Goal: Information Seeking & Learning: Learn about a topic

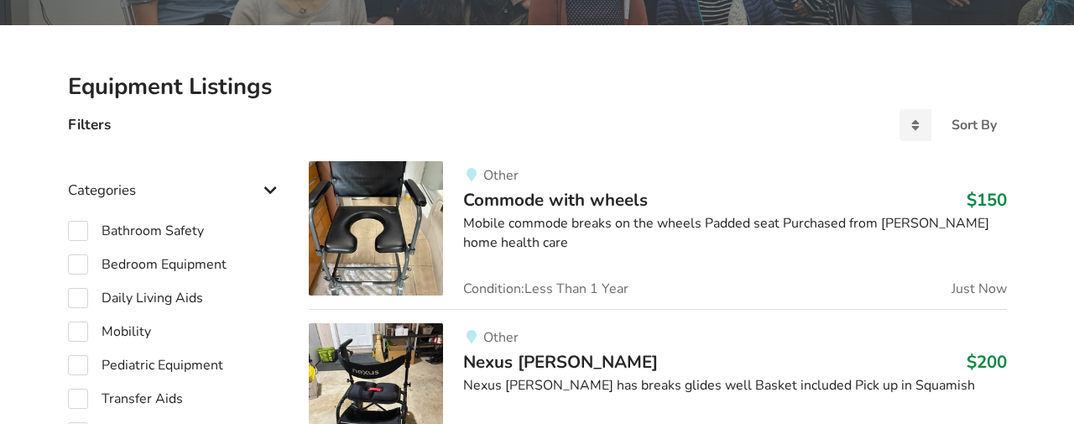
scroll to position [342, 0]
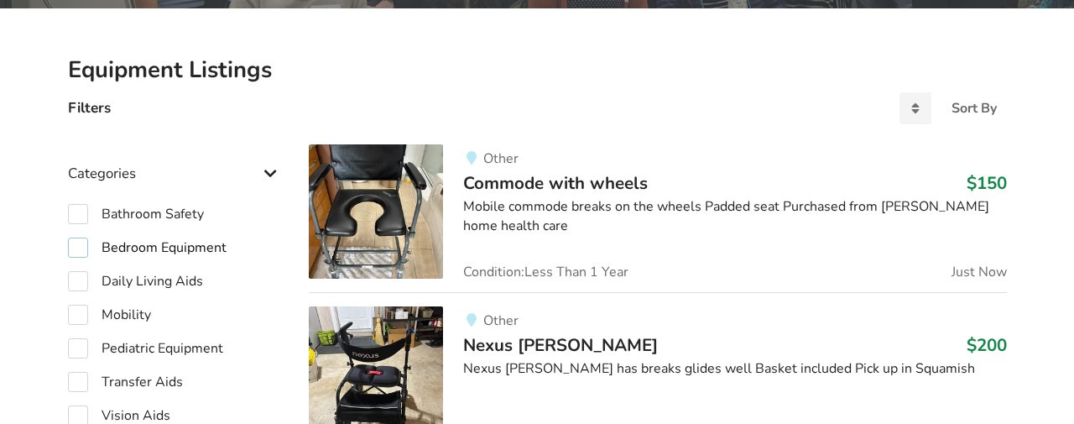
click at [80, 243] on label "Bedroom Equipment" at bounding box center [147, 248] width 159 height 20
checkbox input "true"
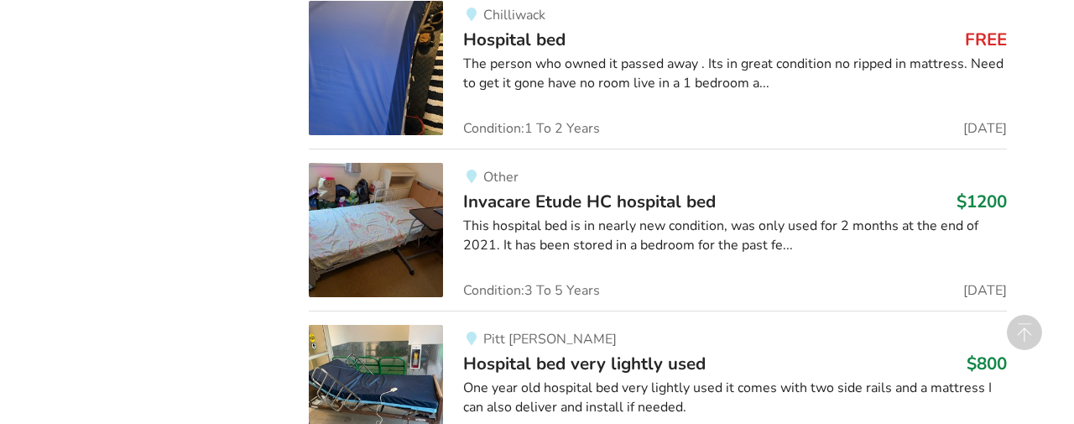
scroll to position [1965, 0]
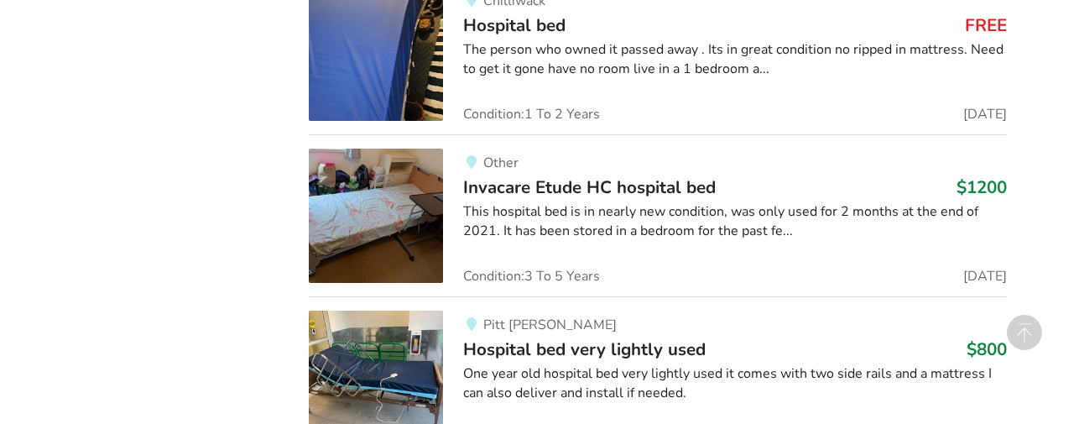
click at [513, 220] on div "This hospital bed is in nearly new condition, was only used for 2 months at the…" at bounding box center [734, 221] width 543 height 39
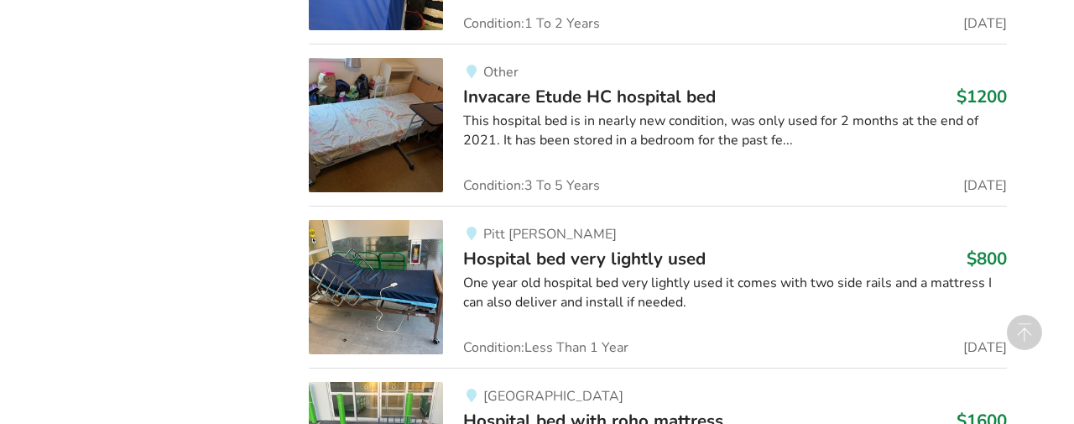
scroll to position [2060, 0]
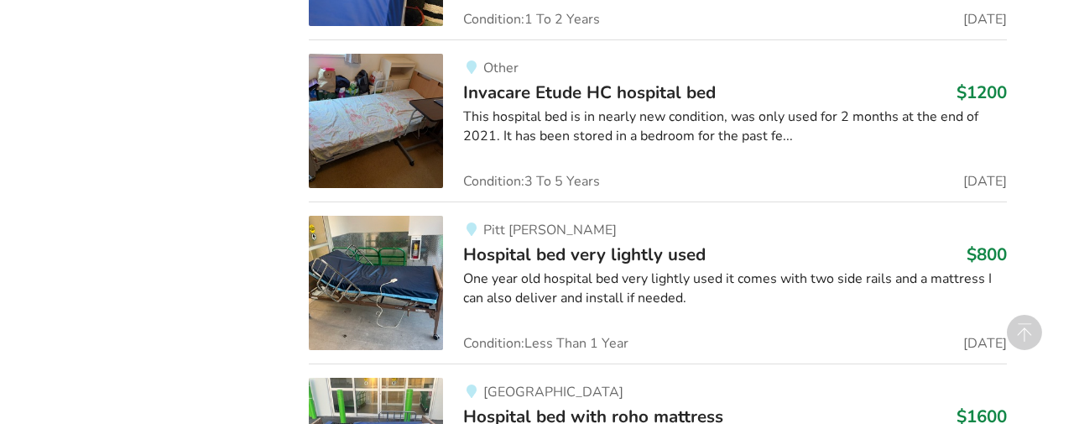
click at [396, 267] on img at bounding box center [376, 283] width 134 height 134
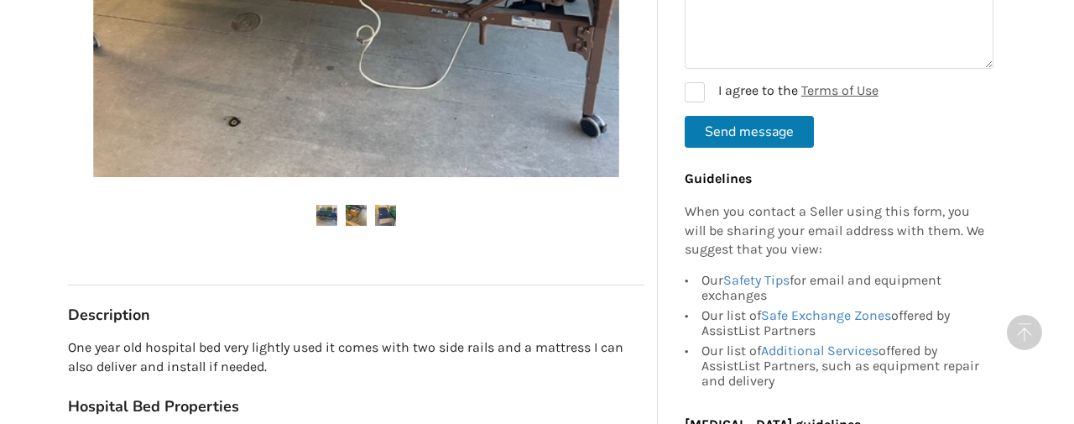
scroll to position [699, 0]
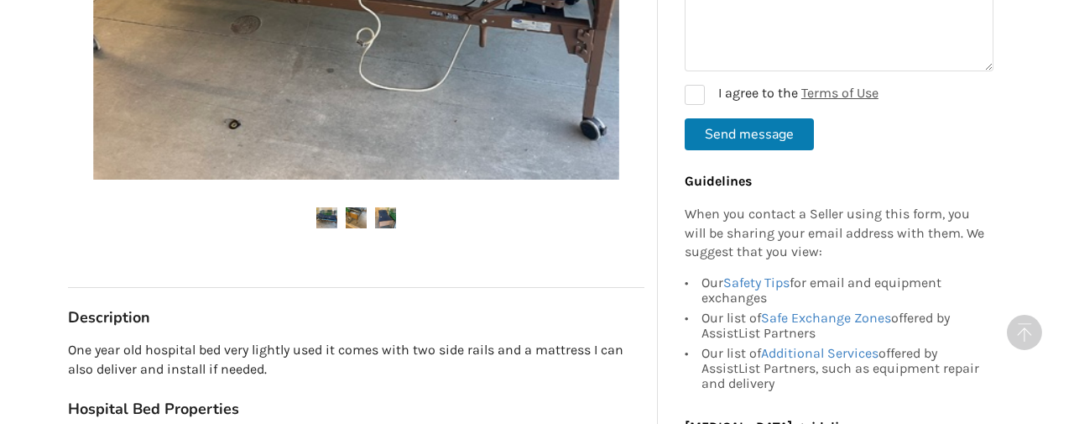
click at [358, 215] on img at bounding box center [356, 217] width 21 height 21
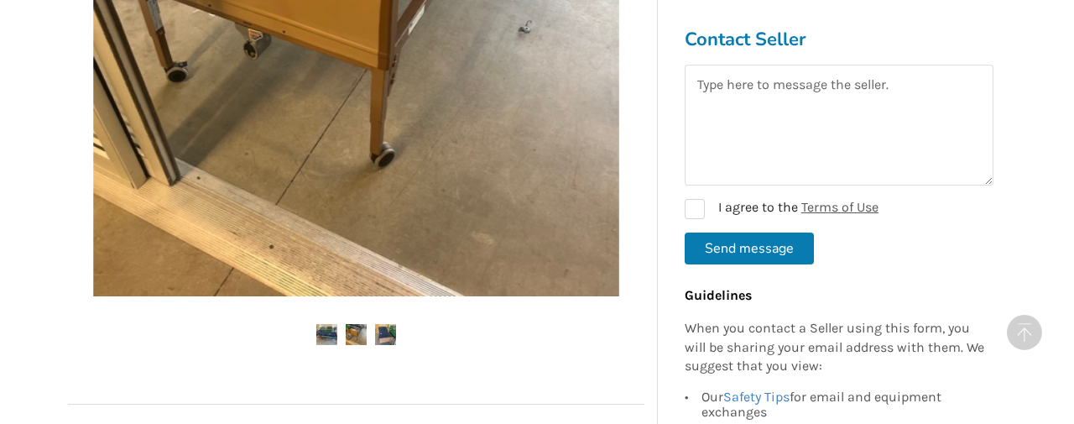
scroll to position [572, 0]
click at [391, 325] on img at bounding box center [385, 333] width 21 height 21
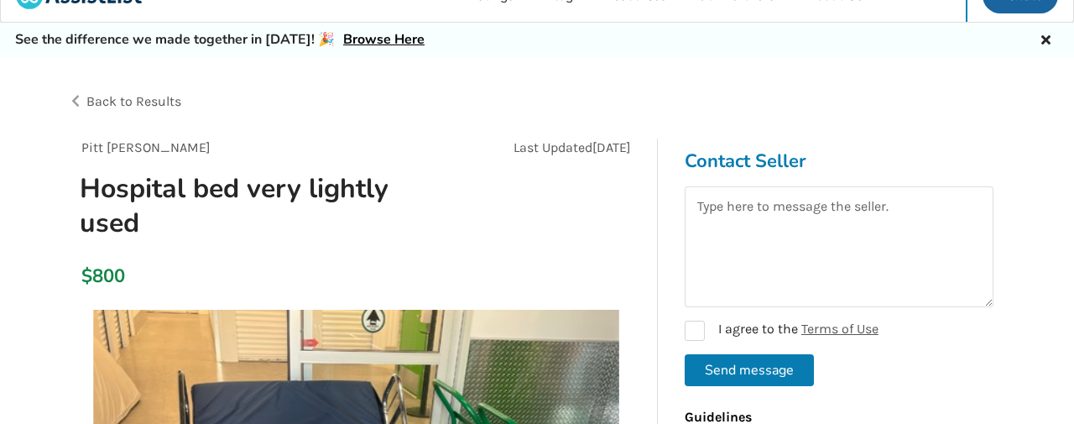
scroll to position [0, 0]
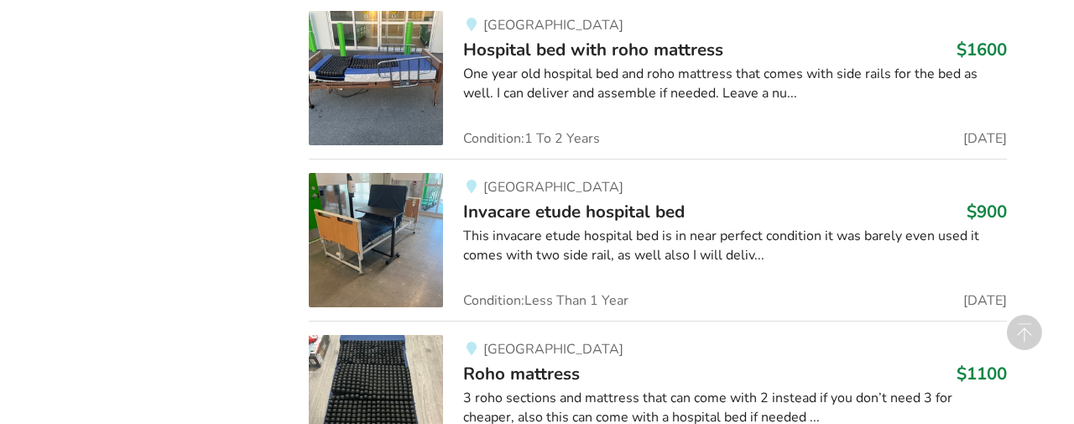
scroll to position [2429, 0]
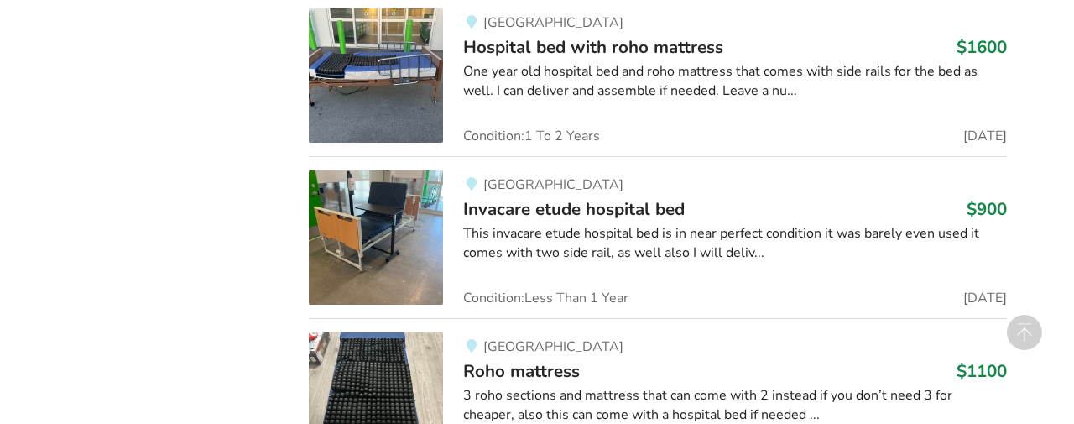
click at [342, 219] on img at bounding box center [376, 237] width 134 height 134
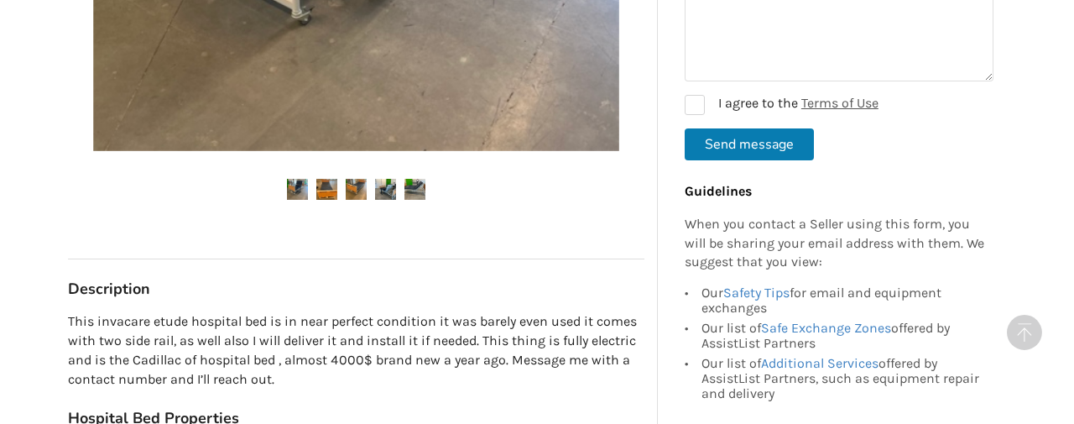
scroll to position [683, 0]
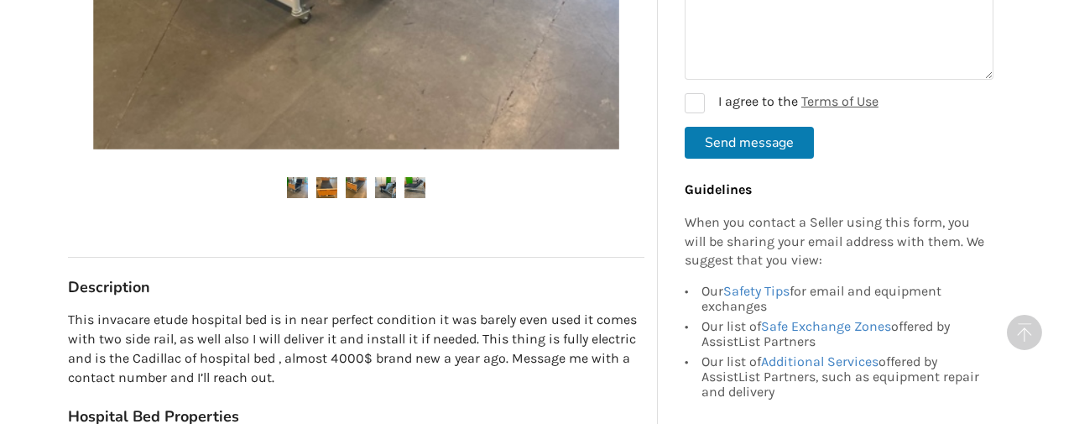
click at [328, 192] on img at bounding box center [326, 187] width 21 height 21
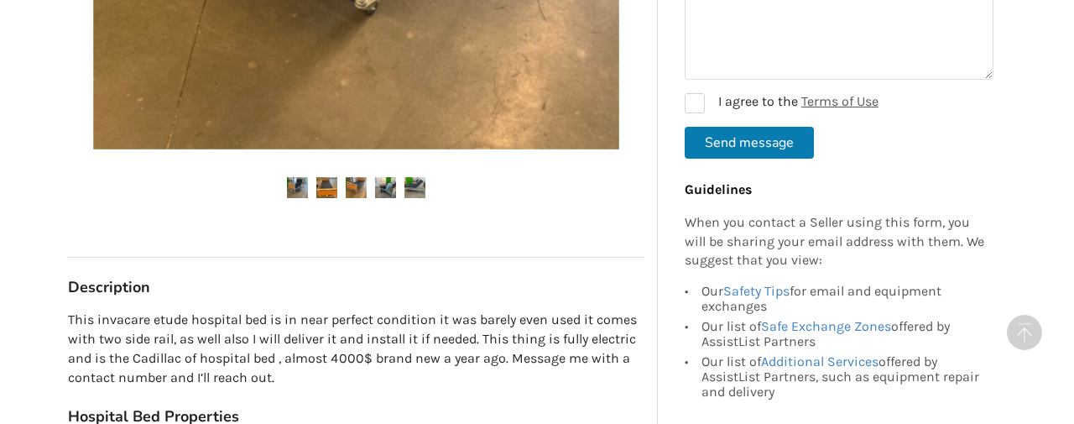
click at [352, 187] on img at bounding box center [356, 187] width 21 height 21
click at [387, 188] on img at bounding box center [385, 187] width 21 height 21
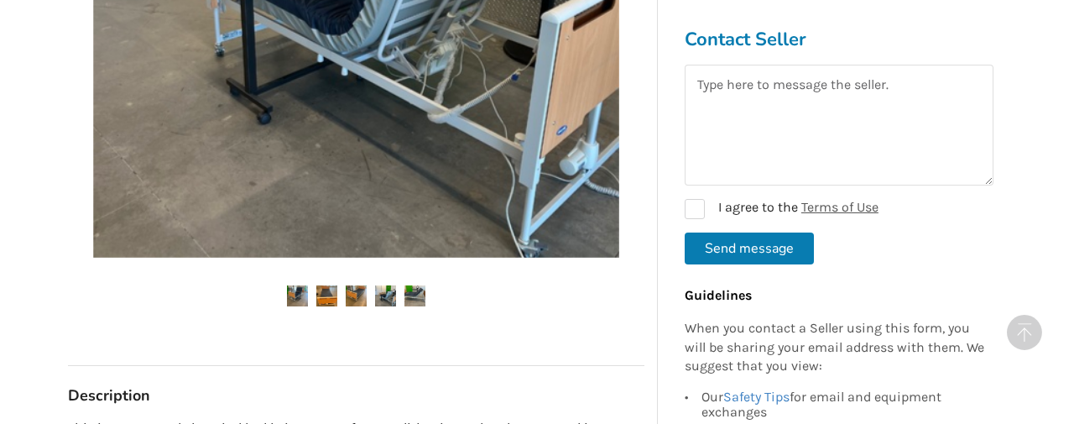
scroll to position [576, 0]
click at [420, 287] on img at bounding box center [415, 295] width 21 height 21
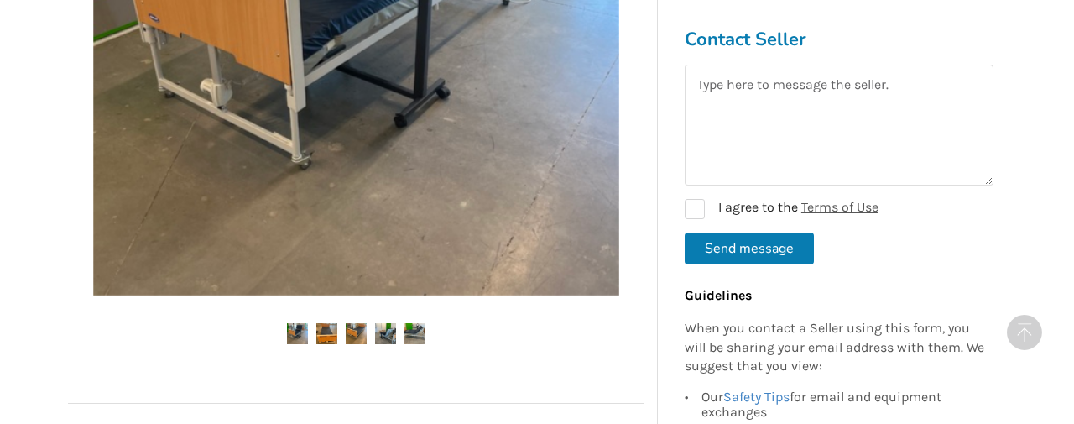
scroll to position [538, 0]
click at [418, 325] on img at bounding box center [415, 332] width 21 height 21
click at [417, 326] on img at bounding box center [415, 332] width 21 height 21
click at [420, 328] on img at bounding box center [415, 332] width 21 height 21
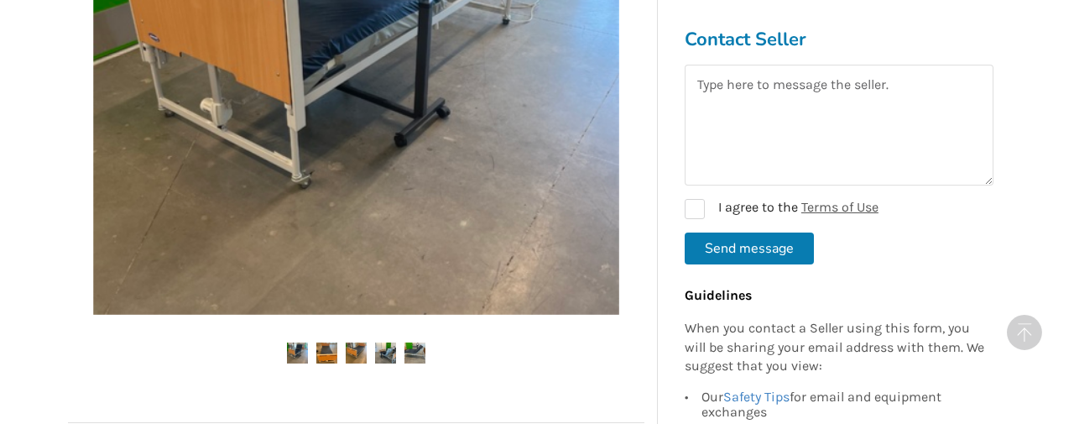
scroll to position [524, 0]
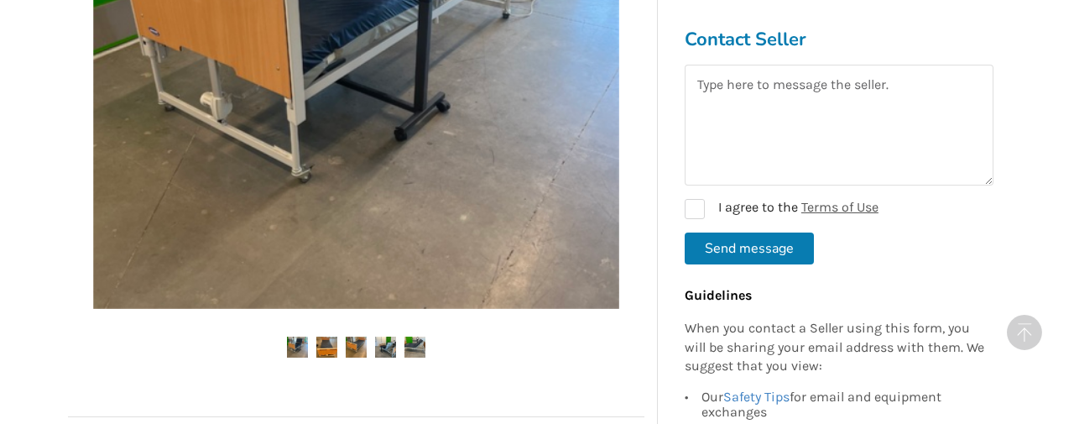
click at [415, 342] on img at bounding box center [415, 347] width 21 height 21
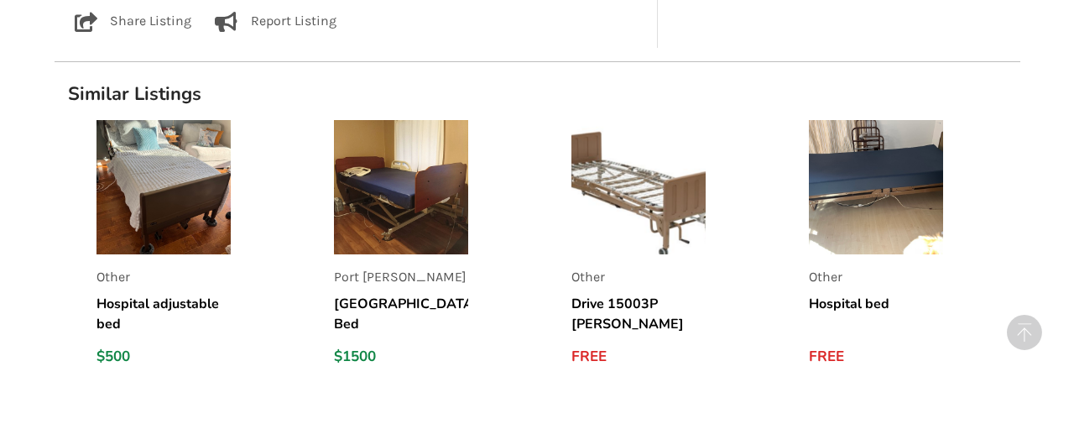
scroll to position [1343, 0]
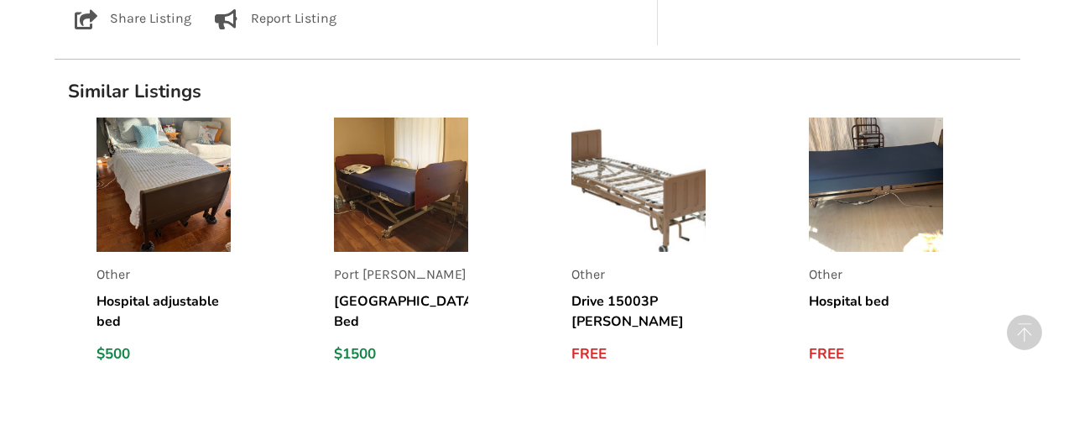
click at [840, 229] on img at bounding box center [876, 184] width 134 height 134
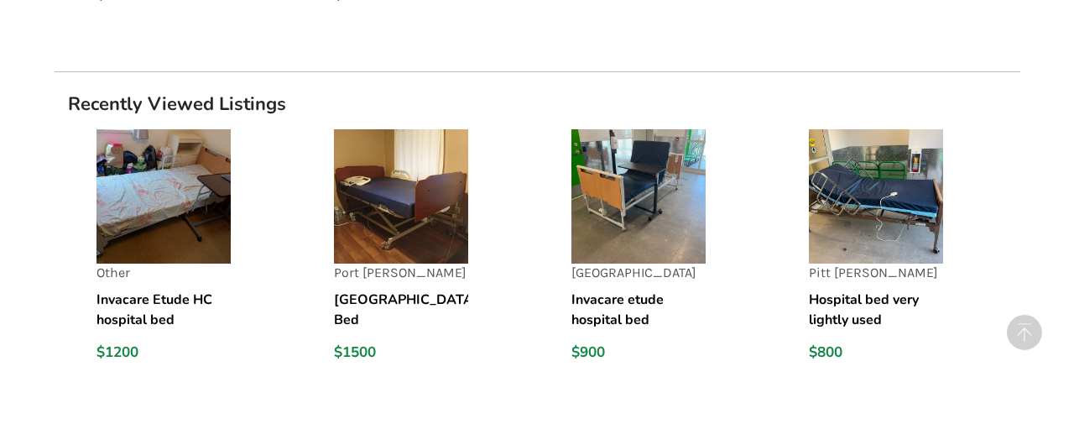
scroll to position [1670, 0]
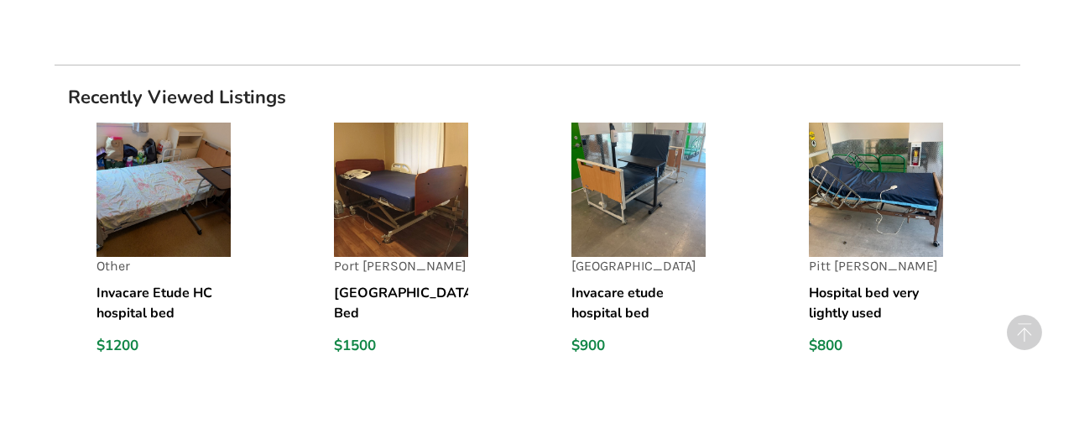
click at [409, 294] on h5 "[GEOGRAPHIC_DATA] Bed" at bounding box center [401, 303] width 134 height 40
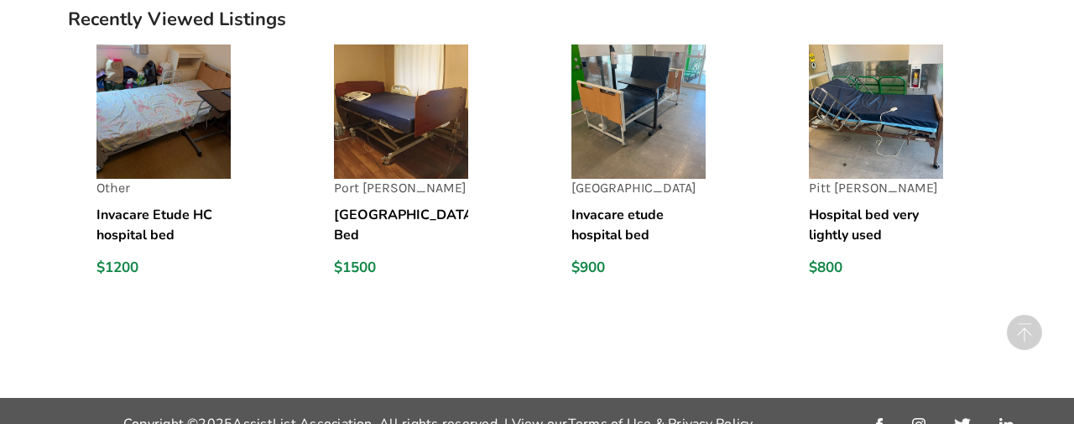
scroll to position [1771, 0]
